Goal: Task Accomplishment & Management: Use online tool/utility

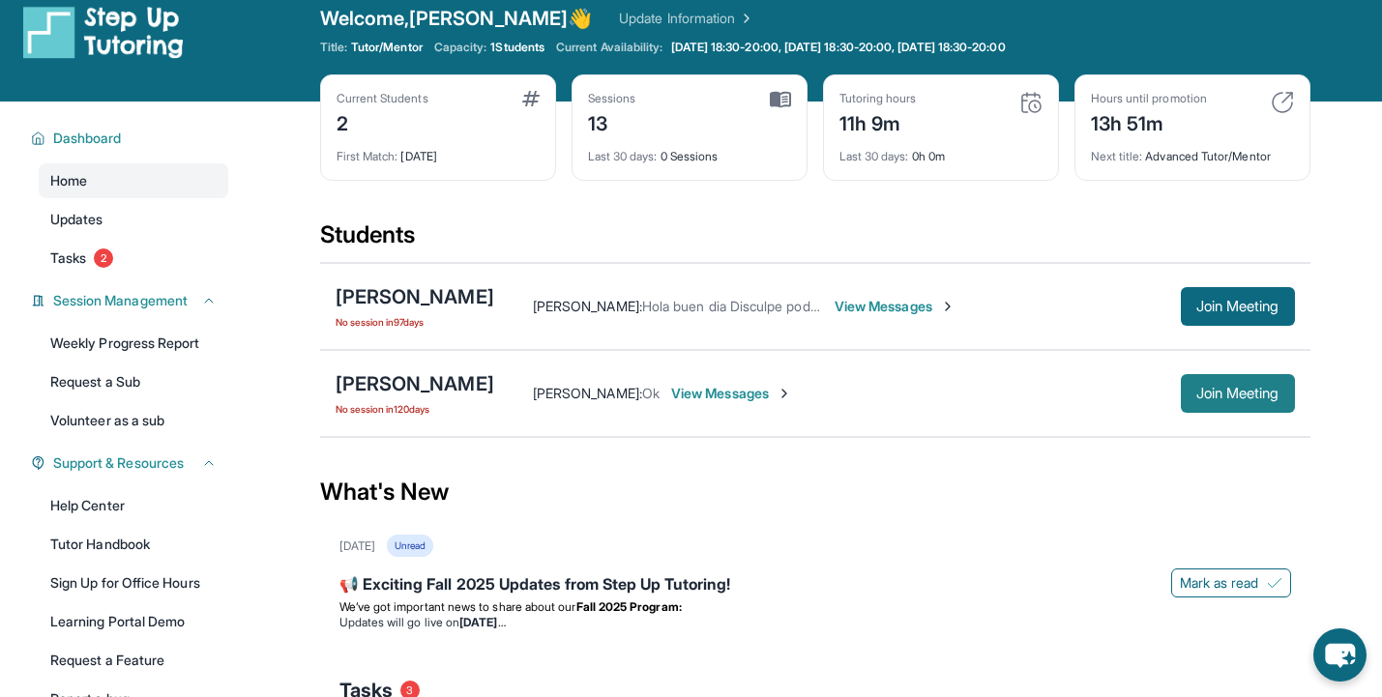
scroll to position [22, 0]
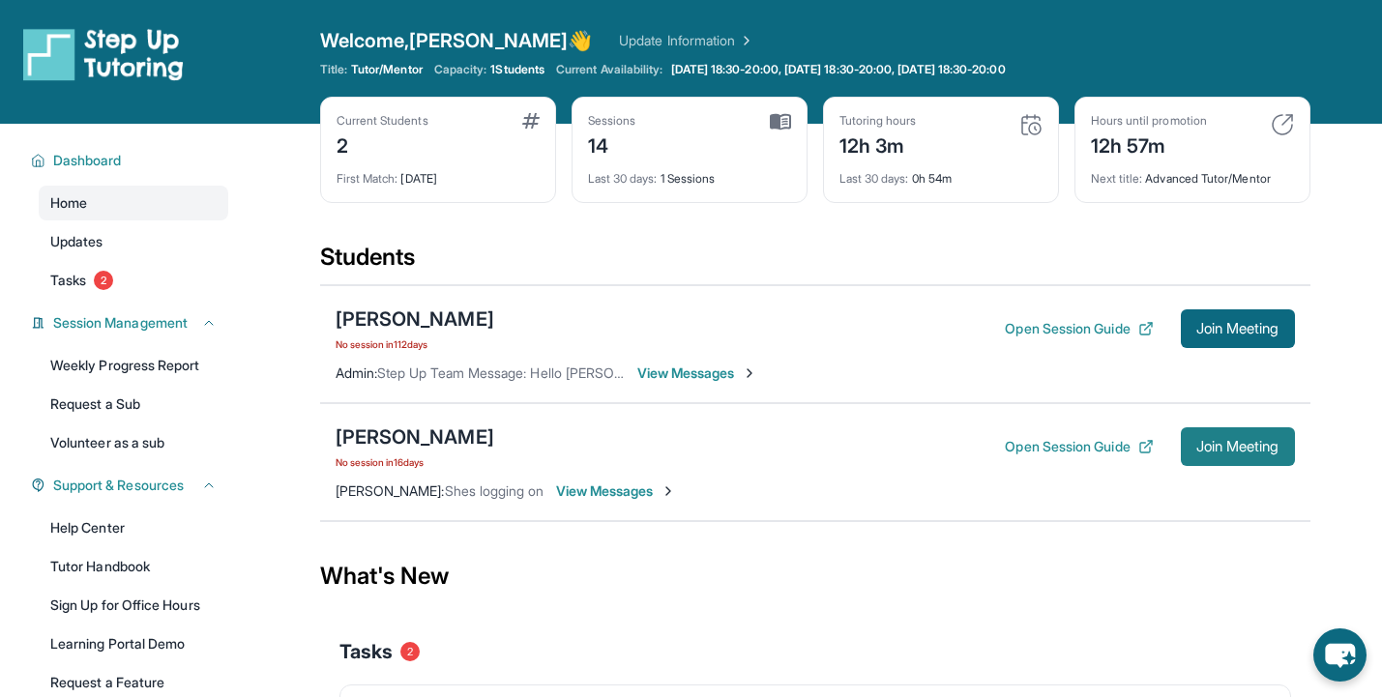
click at [1241, 443] on span "Join Meeting" at bounding box center [1238, 447] width 83 height 12
click at [1225, 450] on span "Join Meeting" at bounding box center [1238, 447] width 83 height 12
click at [367, 436] on div "[PERSON_NAME]" at bounding box center [415, 437] width 159 height 27
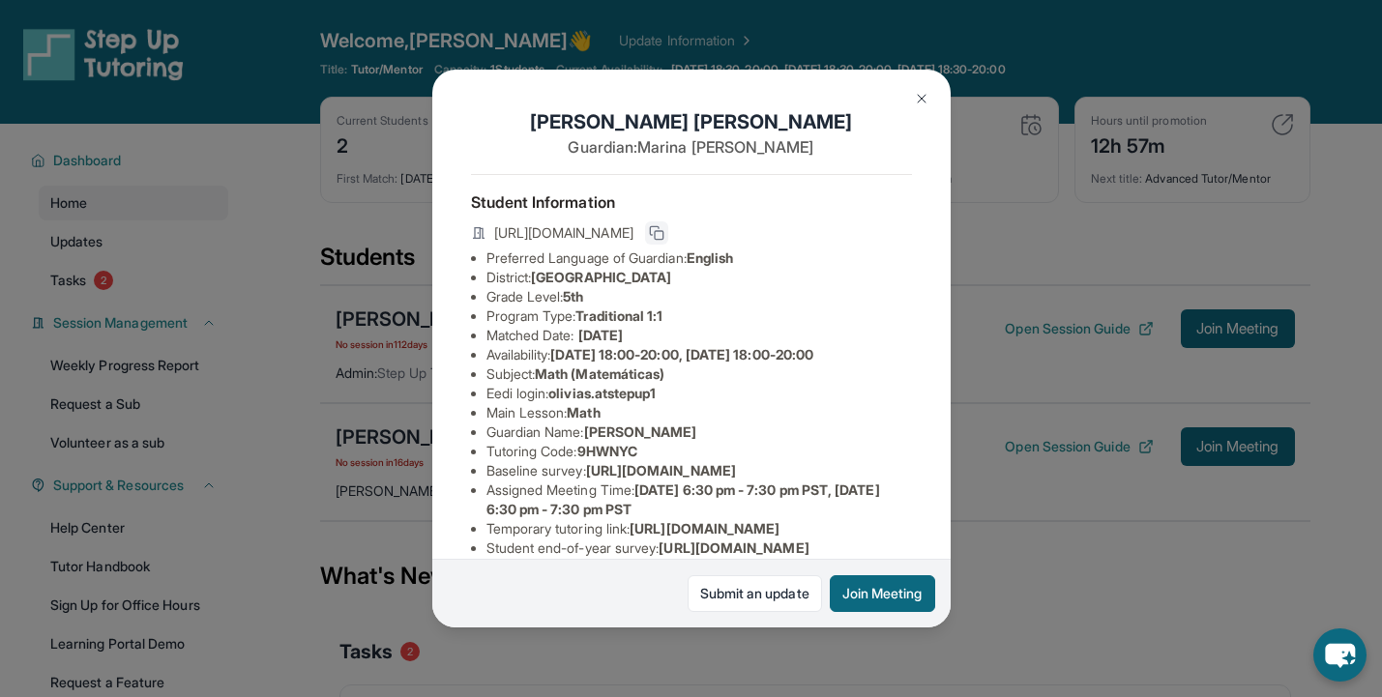
click at [664, 231] on rect at bounding box center [659, 235] width 9 height 9
click at [659, 226] on icon at bounding box center [654, 230] width 9 height 9
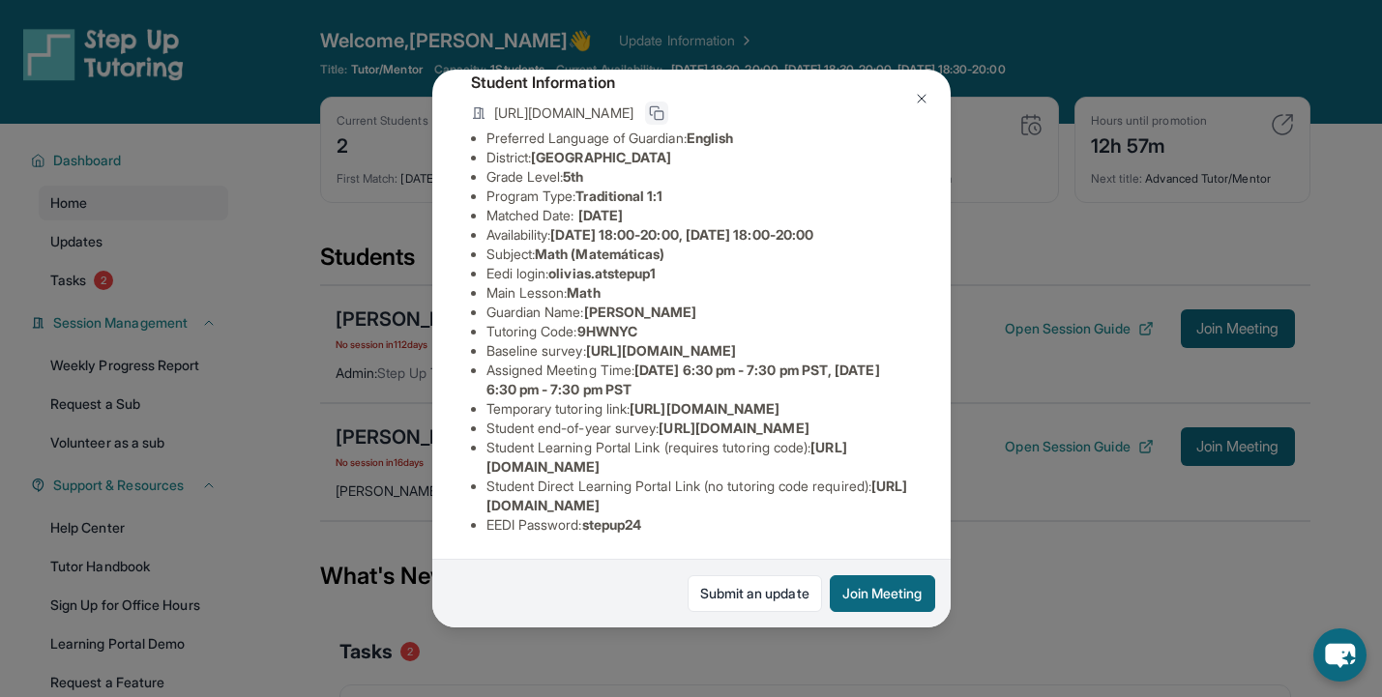
scroll to position [294, 0]
drag, startPoint x: 897, startPoint y: 502, endPoint x: 478, endPoint y: 502, distance: 418.8
click at [478, 502] on ul "Preferred Language of Guardian: English District: [GEOGRAPHIC_DATA] Grade Level…" at bounding box center [691, 332] width 441 height 406
copy li "[URL][DOMAIN_NAME]"
